Goal: Check status: Check status

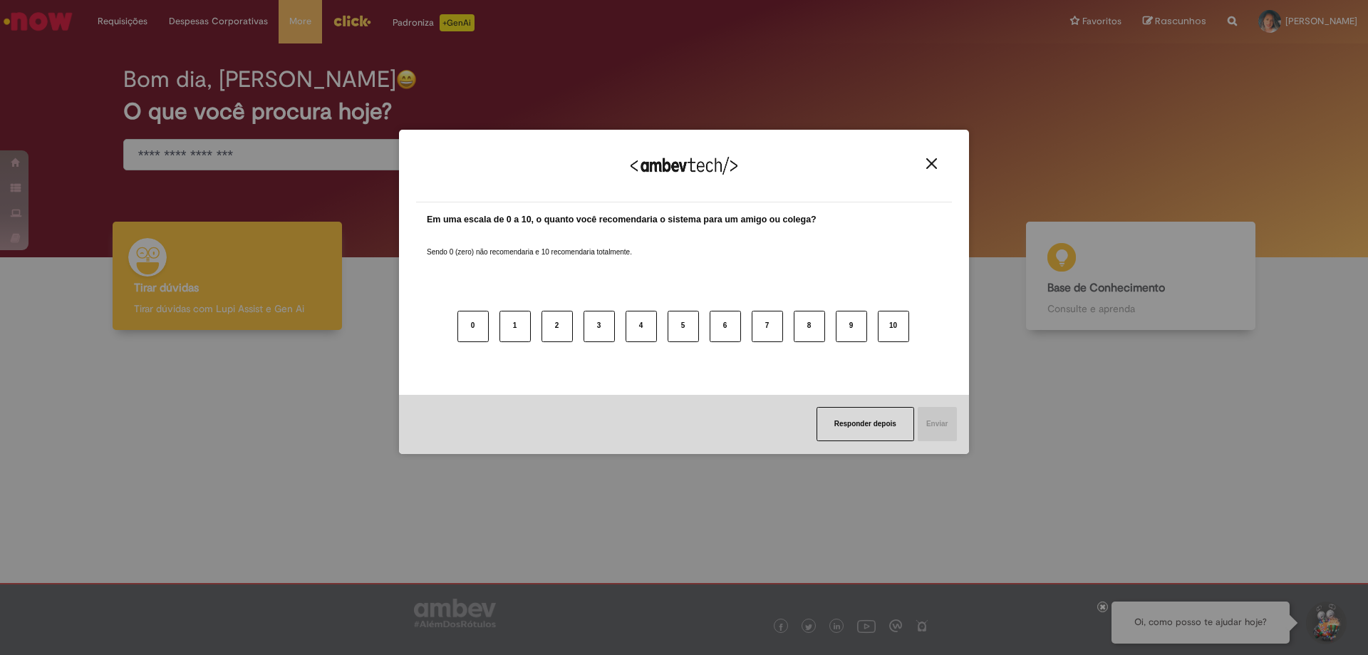
click at [925, 163] on button "Close" at bounding box center [931, 164] width 19 height 12
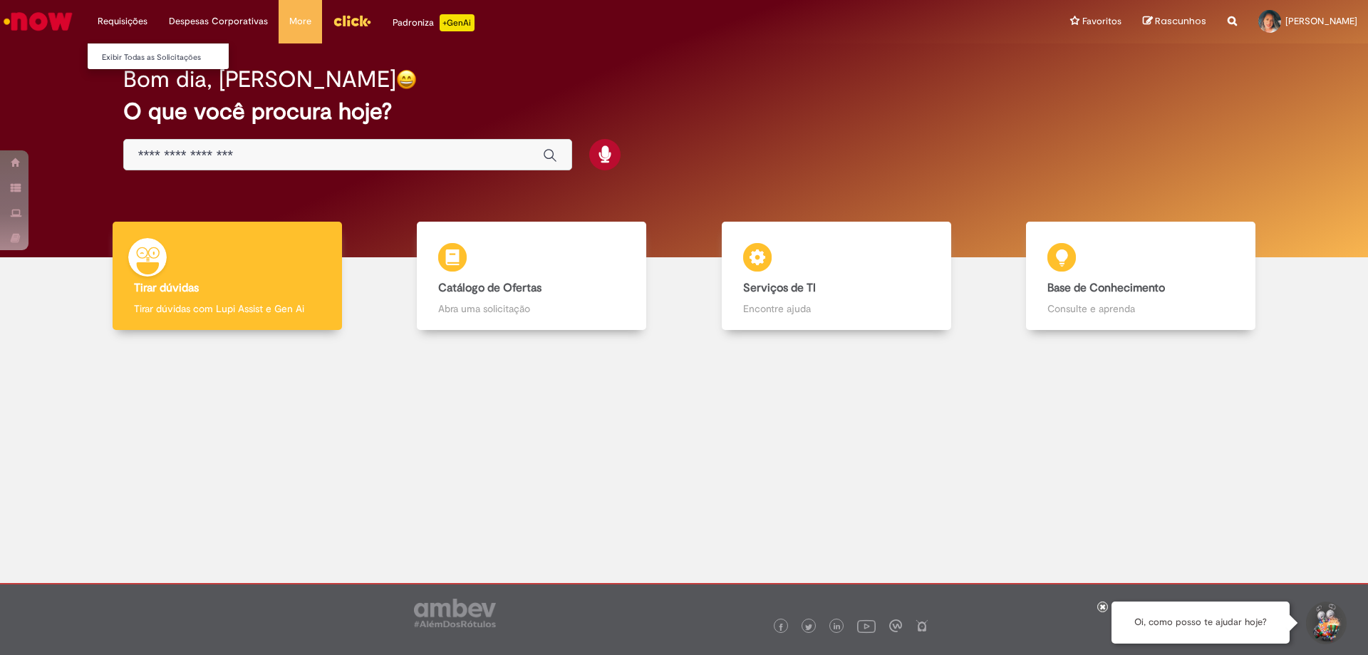
click at [110, 20] on li "Requisições Exibir Todas as Solicitações" at bounding box center [122, 21] width 71 height 43
click at [140, 55] on link "Exibir Todas as Solicitações" at bounding box center [166, 58] width 157 height 16
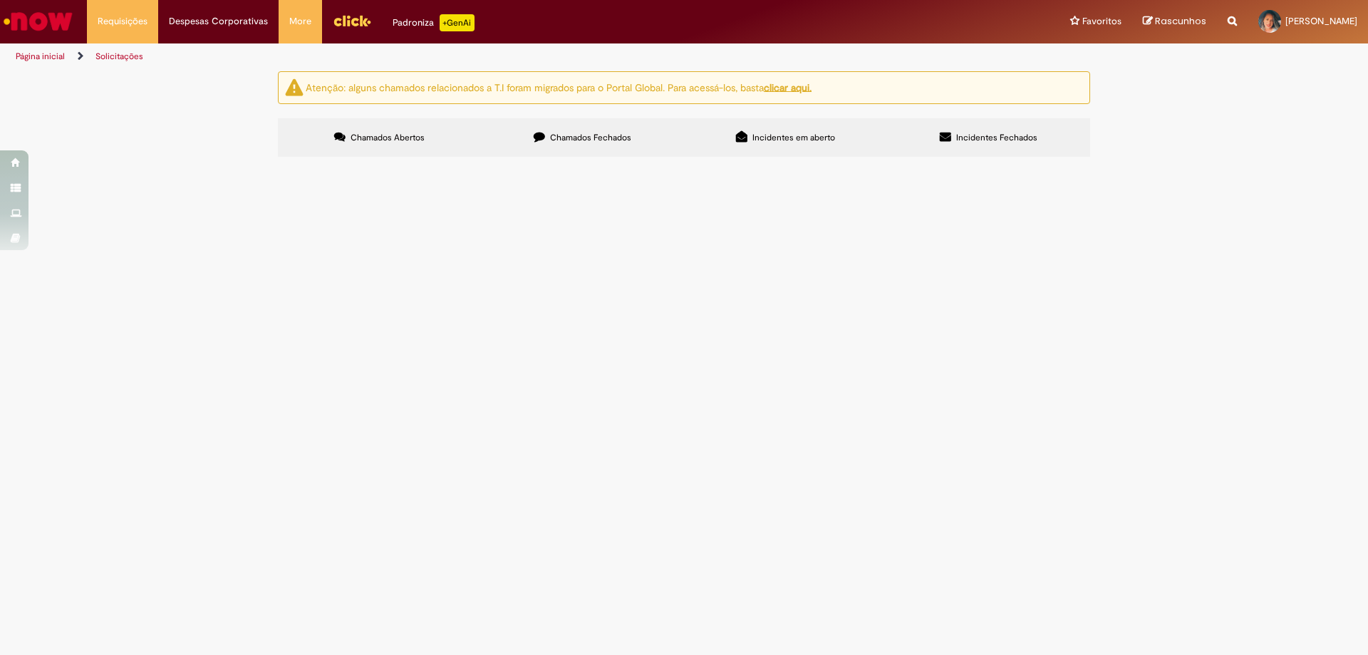
click at [602, 133] on span "Chamados Fechados" at bounding box center [590, 137] width 81 height 11
click at [0, 0] on span "Bom dia! Segue em anexo o orçamento para aprovação" at bounding box center [0, 0] width 0 height 0
click at [885, 259] on body "Pular para o conteúdo da página Requisições Exibir Todas as Solicitações Requis…" at bounding box center [684, 327] width 1368 height 655
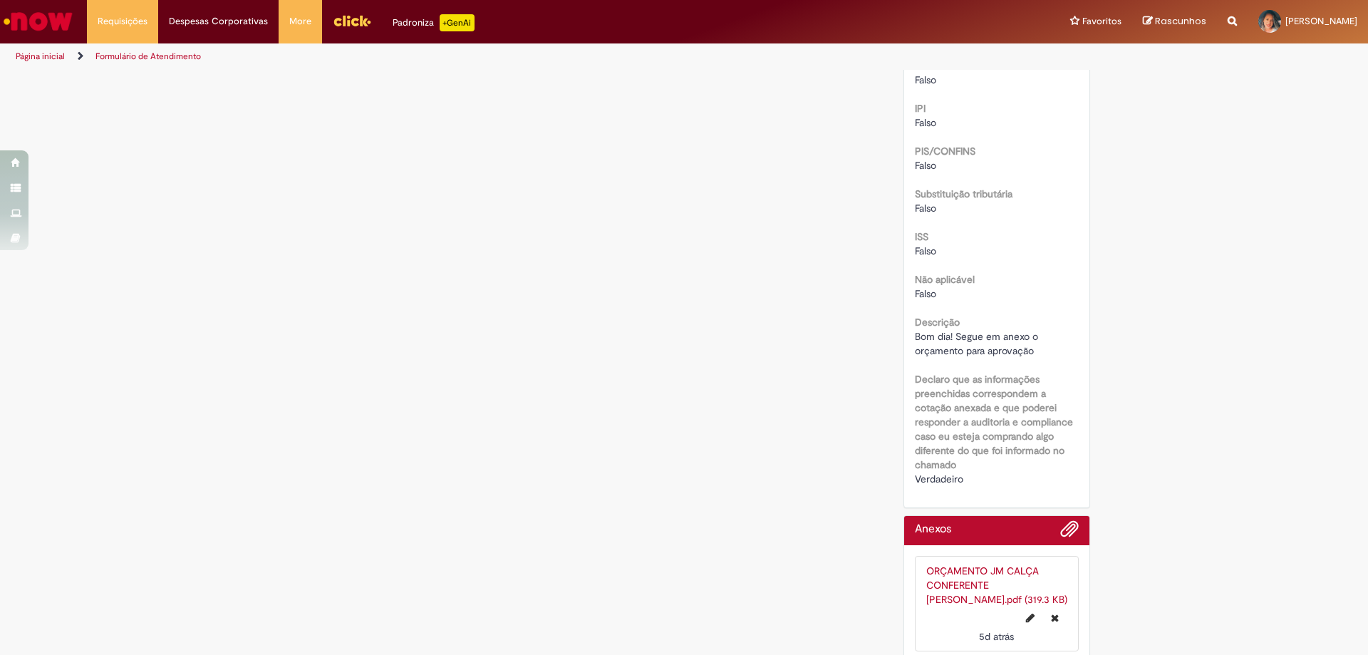
scroll to position [1669, 0]
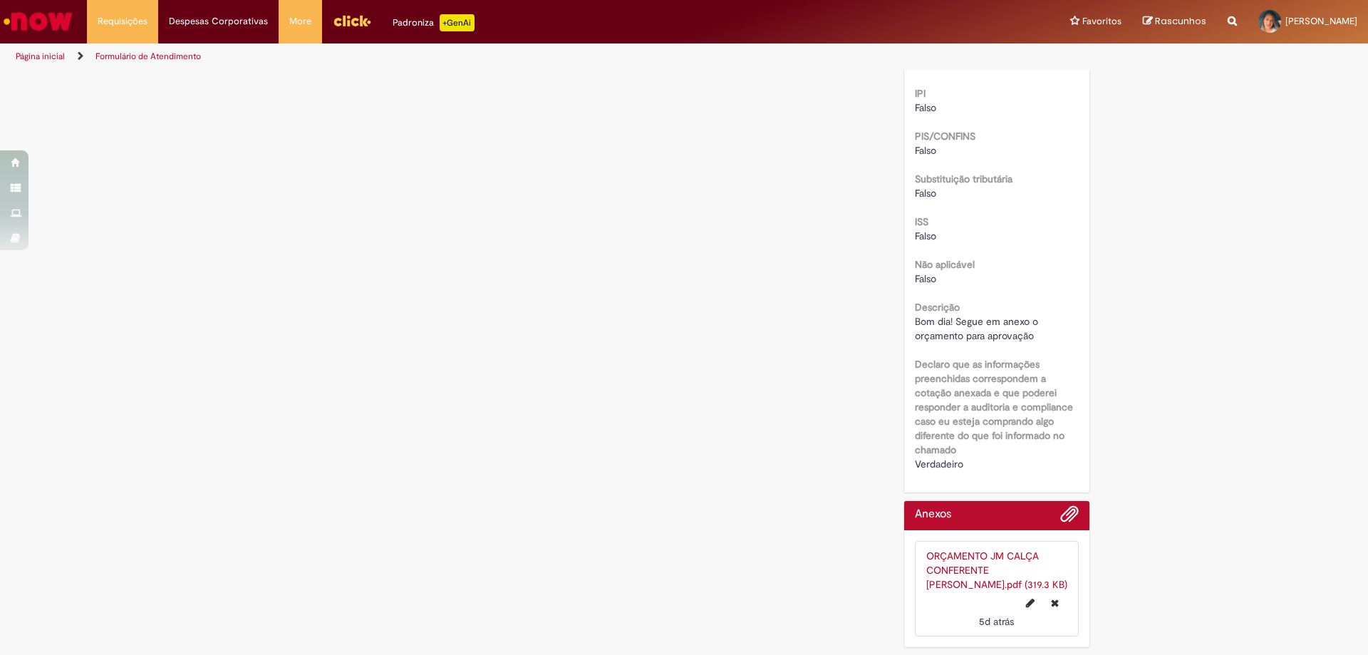
click at [1000, 573] on link "ORÇAMENTO JM CALÇA CONFERENTE [PERSON_NAME].pdf (319.3 KB)" at bounding box center [997, 570] width 141 height 41
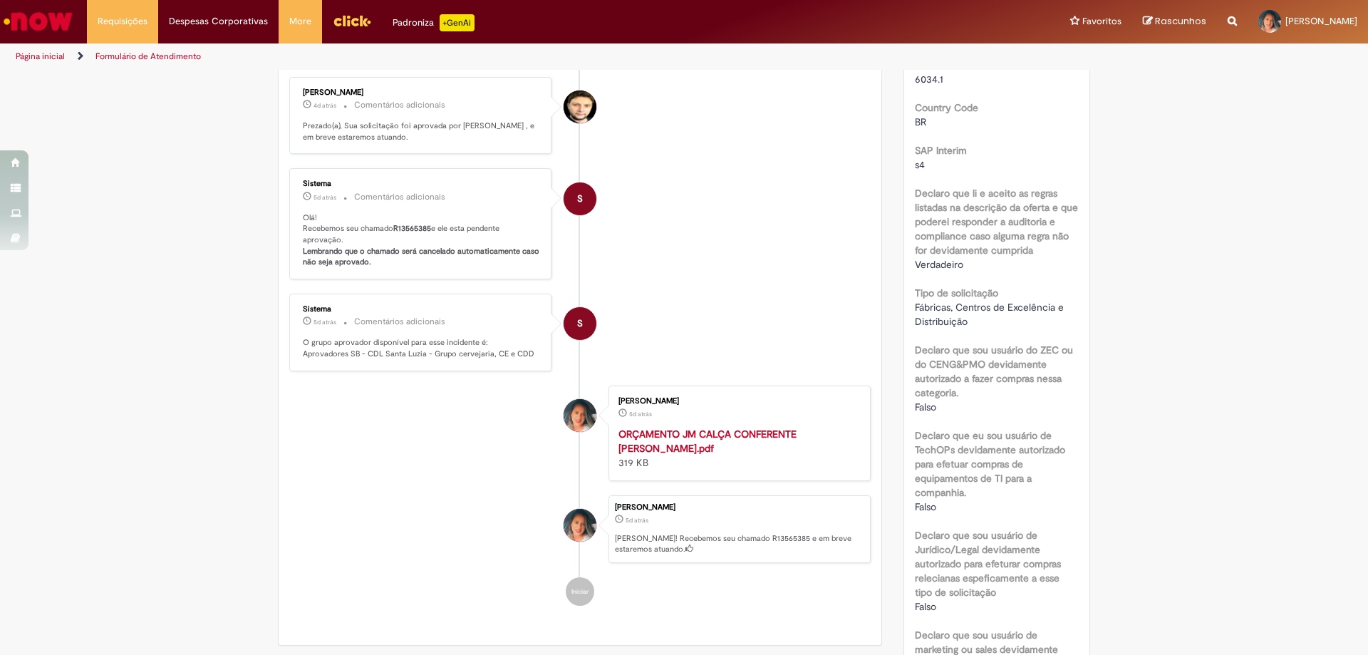
scroll to position [0, 0]
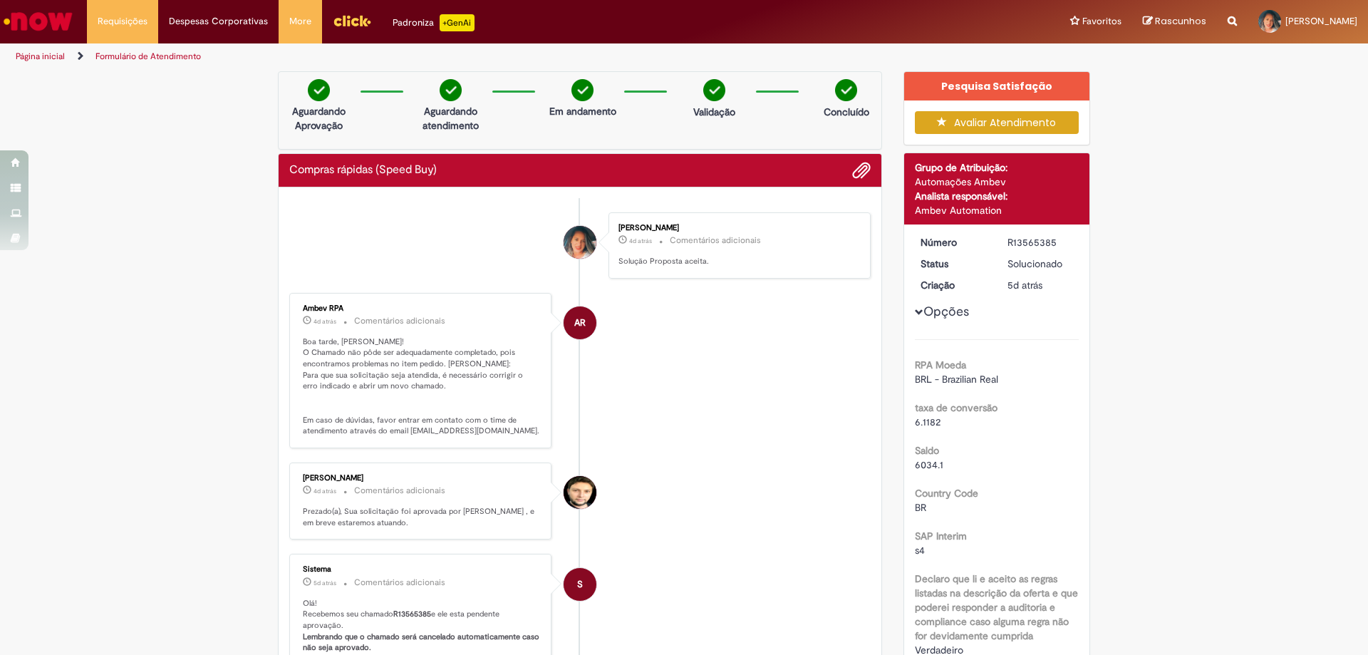
click at [137, 56] on link "Formulário de Atendimento" at bounding box center [148, 56] width 105 height 11
click at [135, 19] on li "Requisições Exibir Todas as Solicitações" at bounding box center [122, 21] width 71 height 43
click at [129, 56] on link "Exibir Todas as Solicitações" at bounding box center [166, 58] width 157 height 16
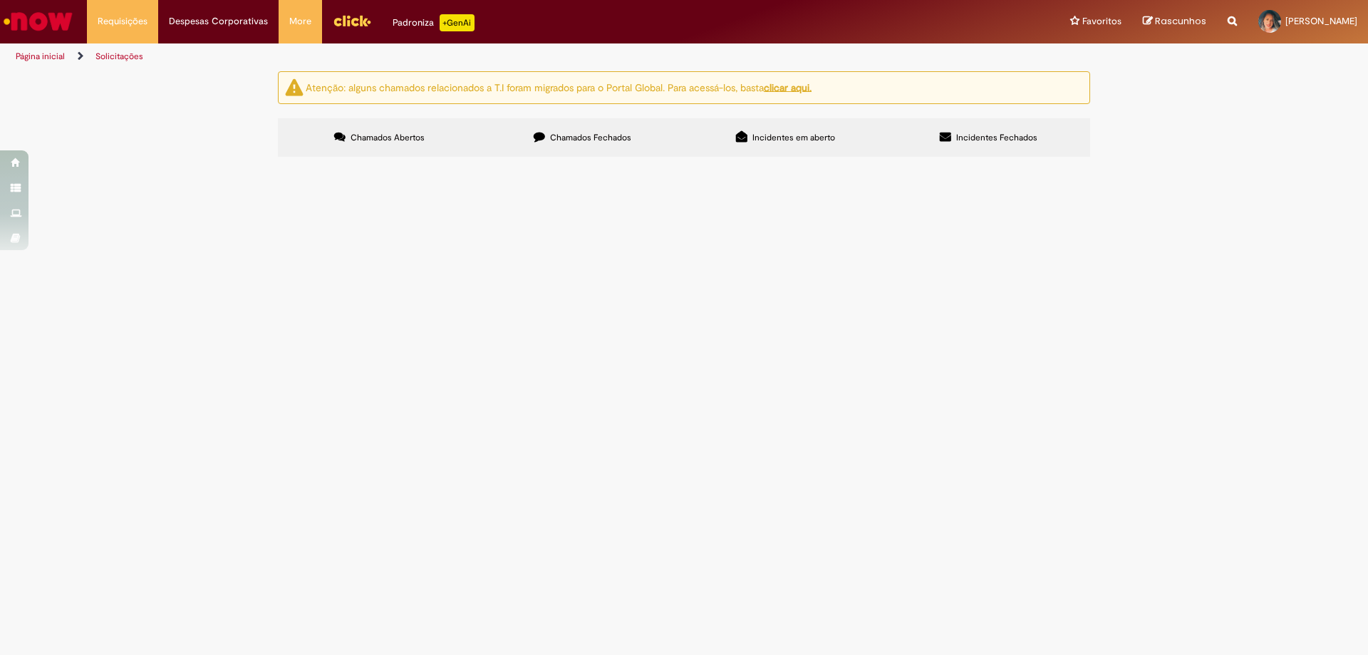
click at [592, 133] on span "Chamados Fechados" at bounding box center [590, 137] width 81 height 11
click at [0, 0] on span "Bom dia! Tudo bem ? Segue em anexo" at bounding box center [0, 0] width 0 height 0
drag, startPoint x: 524, startPoint y: 299, endPoint x: 520, endPoint y: 308, distance: 10.2
click at [0, 0] on td "Bom dia! Tudo bem ? Segue em anexo" at bounding box center [0, 0] width 0 height 0
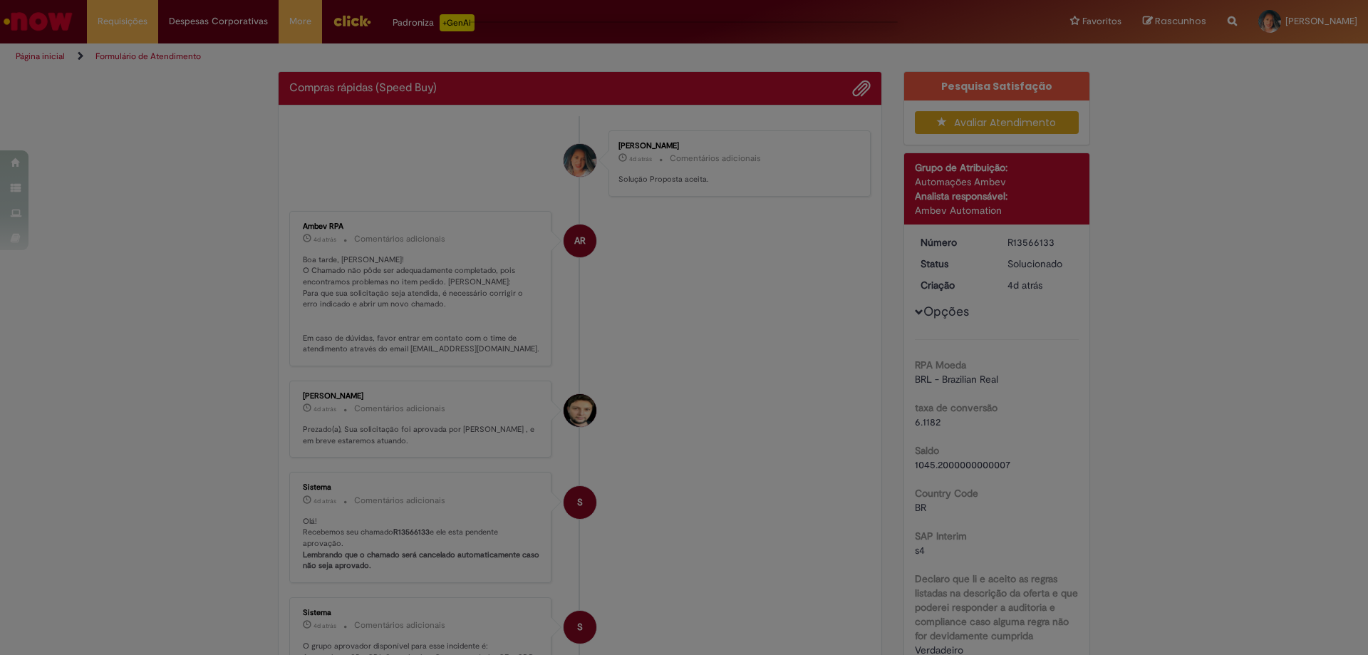
click at [865, 299] on div "Feedback" at bounding box center [684, 327] width 1368 height 655
